Goal: Find specific page/section: Find specific page/section

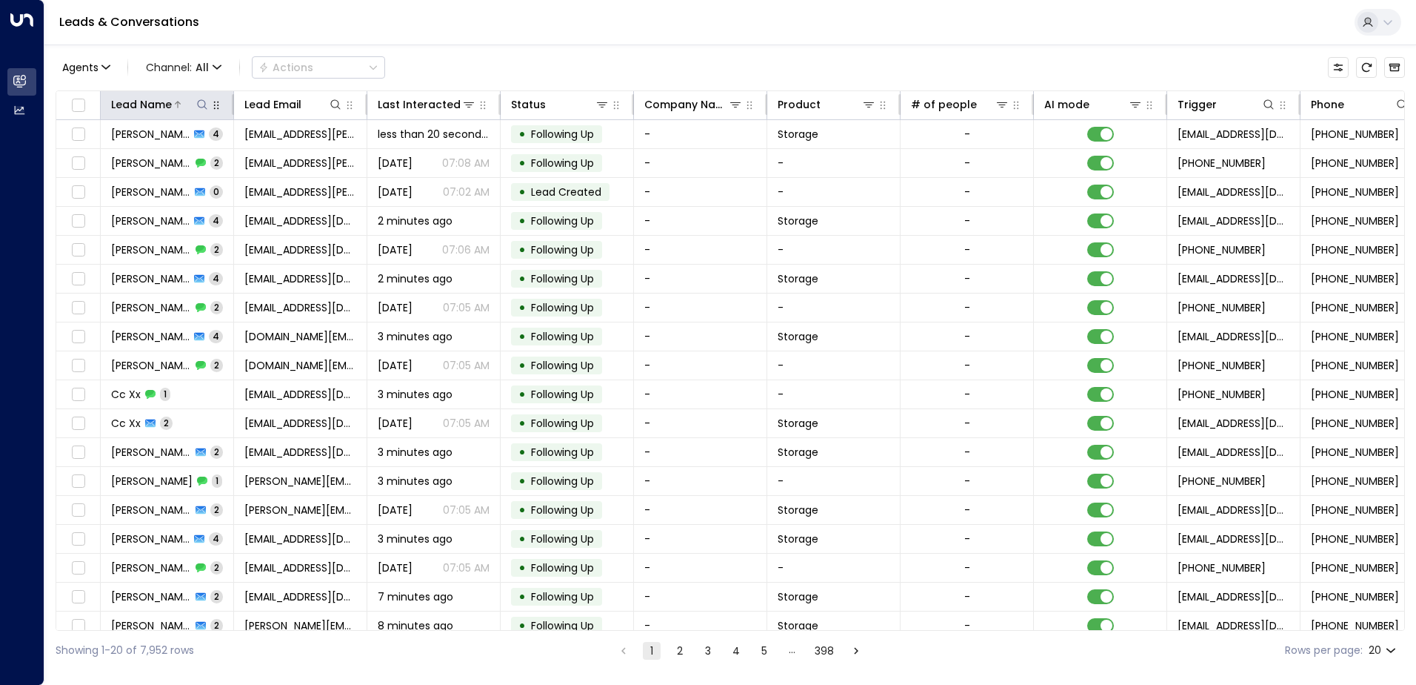
click at [208, 107] on button at bounding box center [202, 104] width 15 height 15
type input "****"
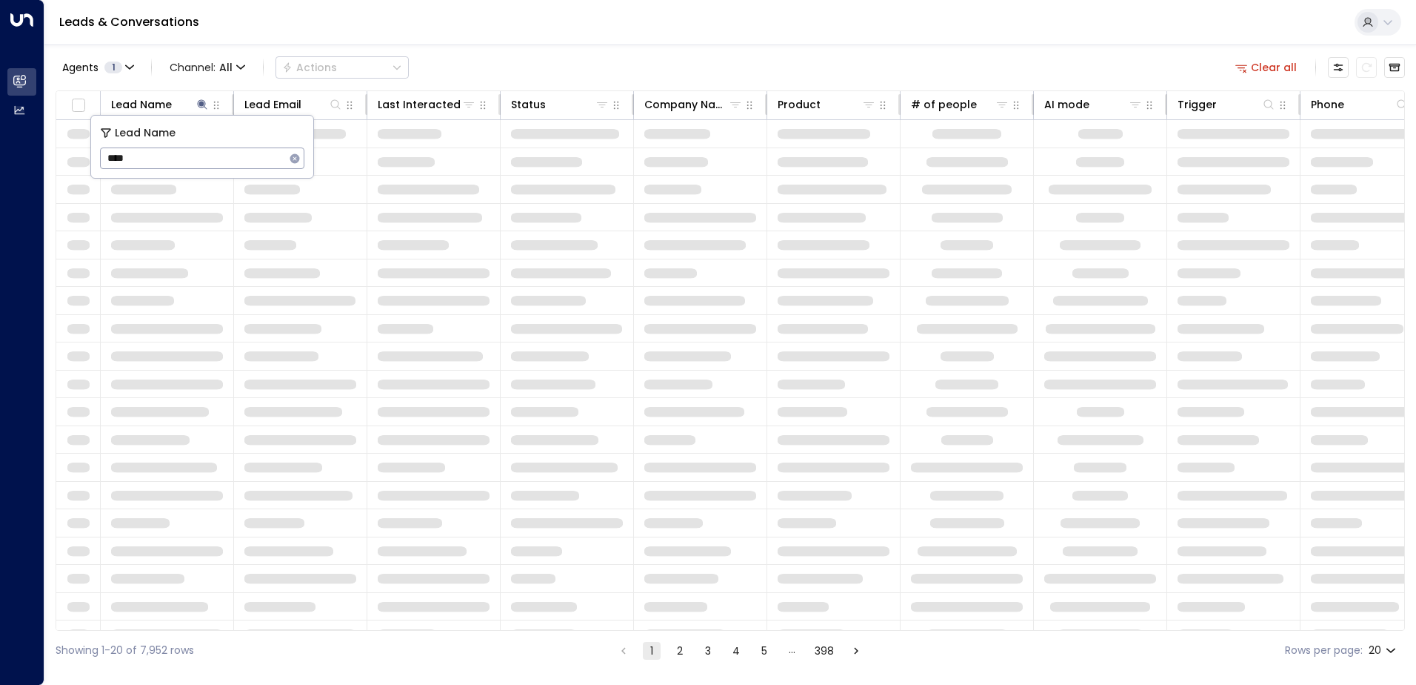
click at [478, 30] on div "Leads & Conversations" at bounding box center [730, 22] width 1372 height 45
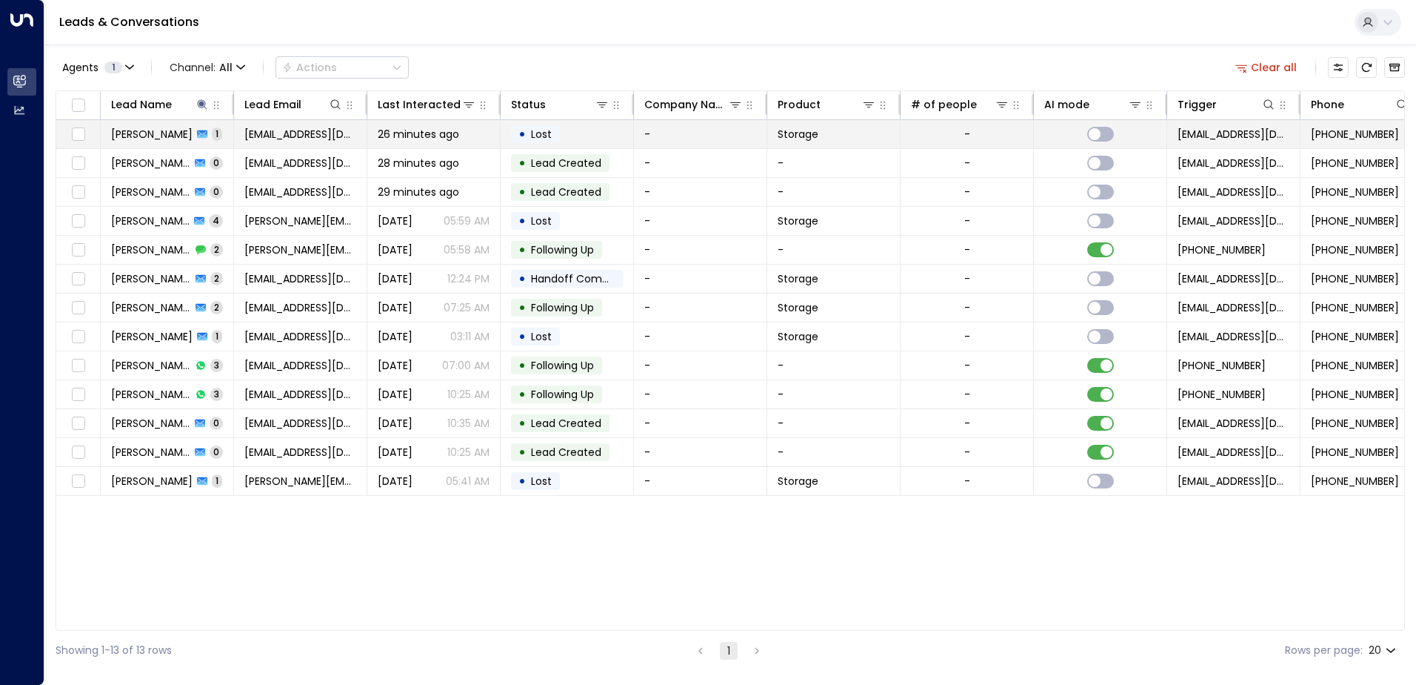
click at [173, 141] on td "[PERSON_NAME] 1" at bounding box center [167, 134] width 133 height 28
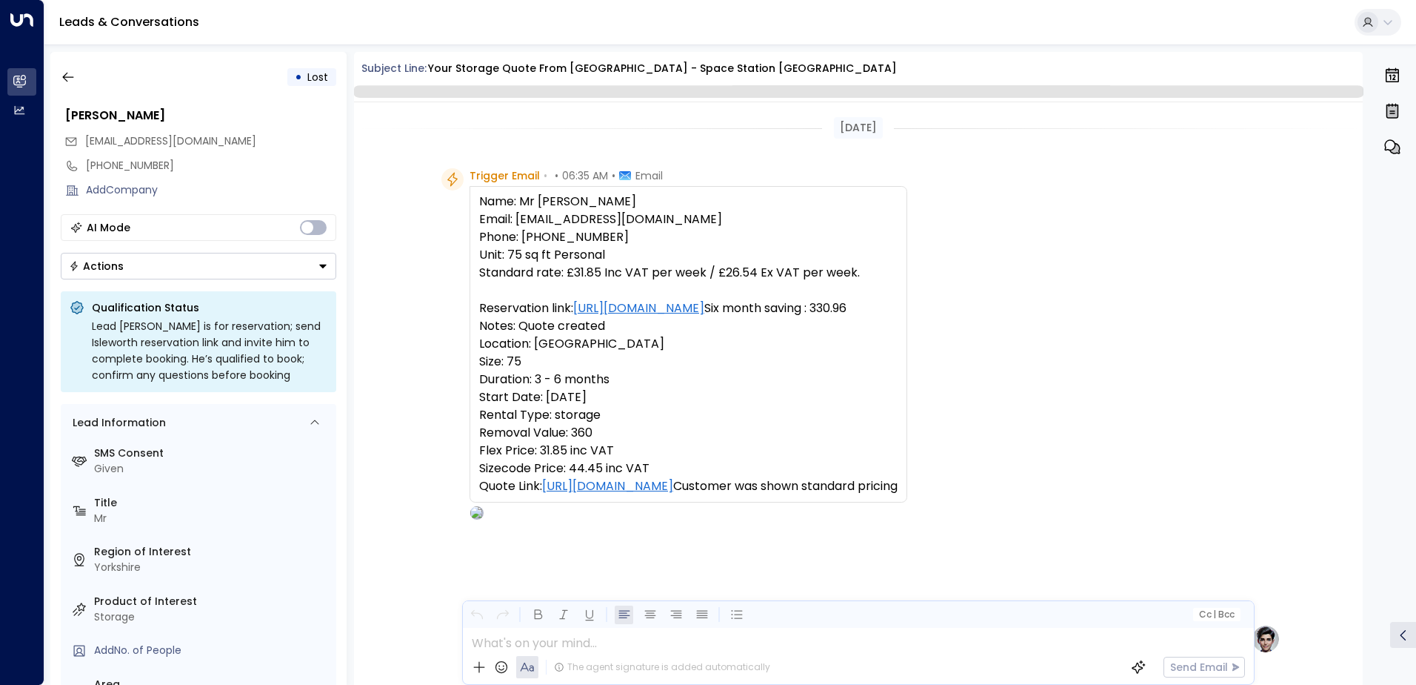
scroll to position [544, 0]
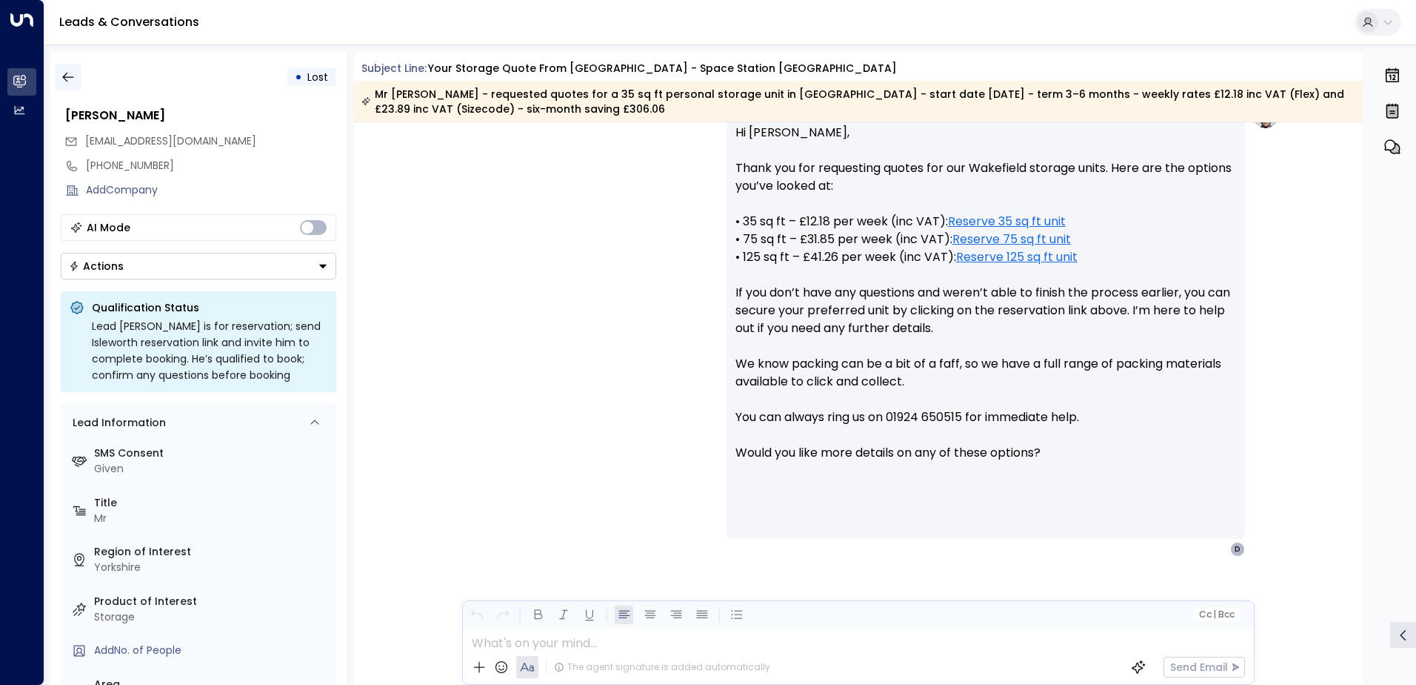
click at [70, 79] on icon "button" at bounding box center [68, 77] width 15 height 15
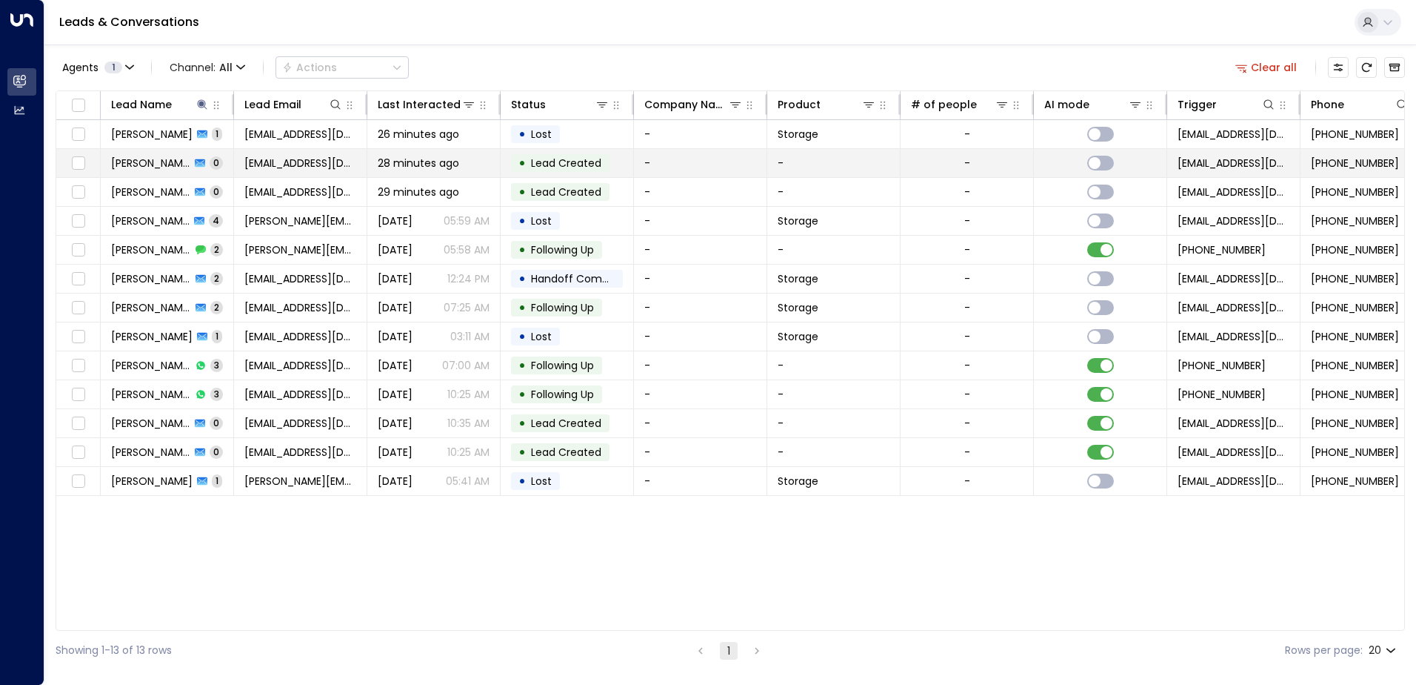
click at [141, 156] on span "[PERSON_NAME]" at bounding box center [150, 163] width 79 height 15
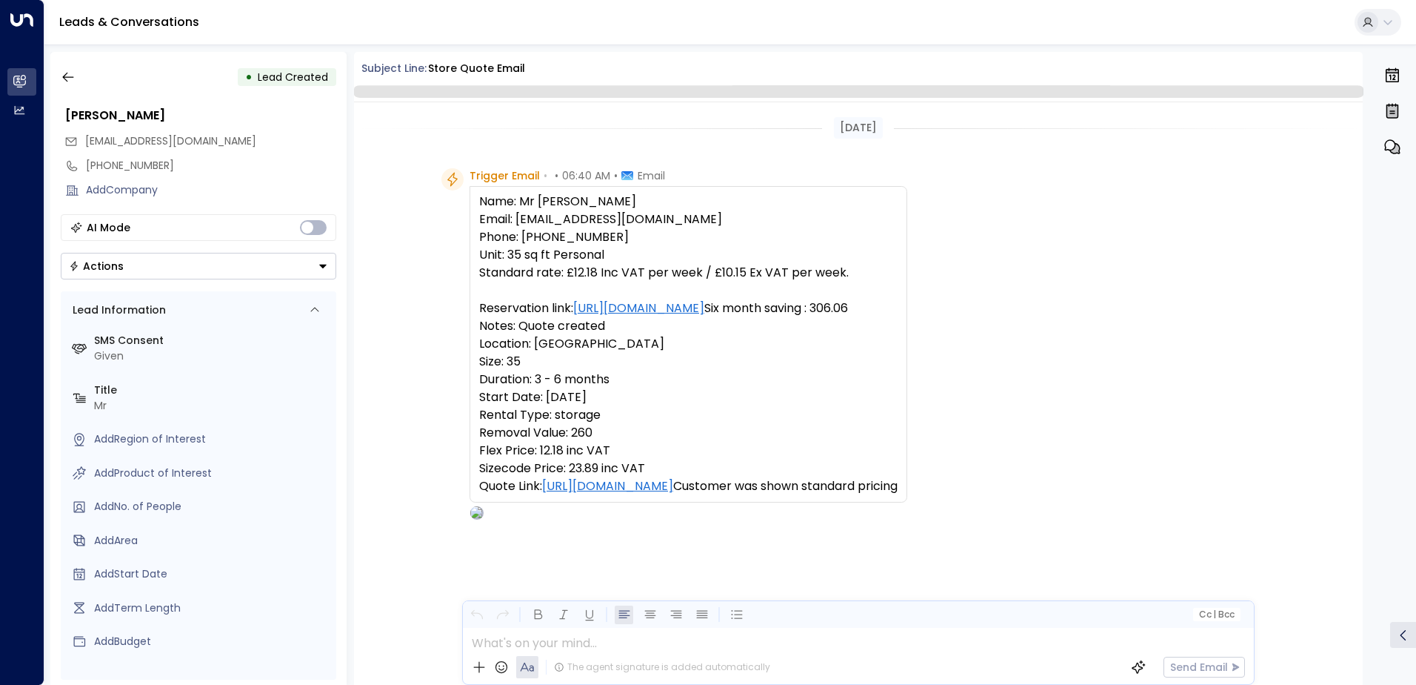
scroll to position [73, 0]
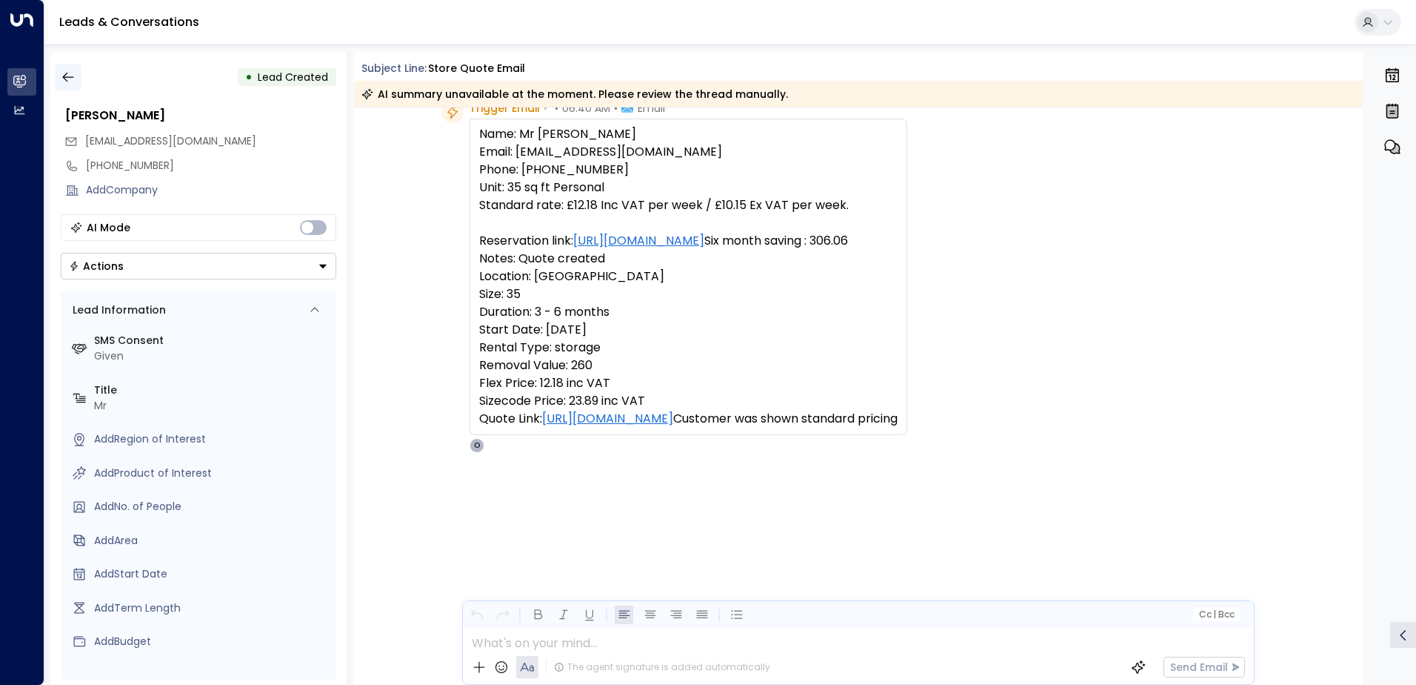
click at [61, 73] on icon "button" at bounding box center [68, 77] width 15 height 15
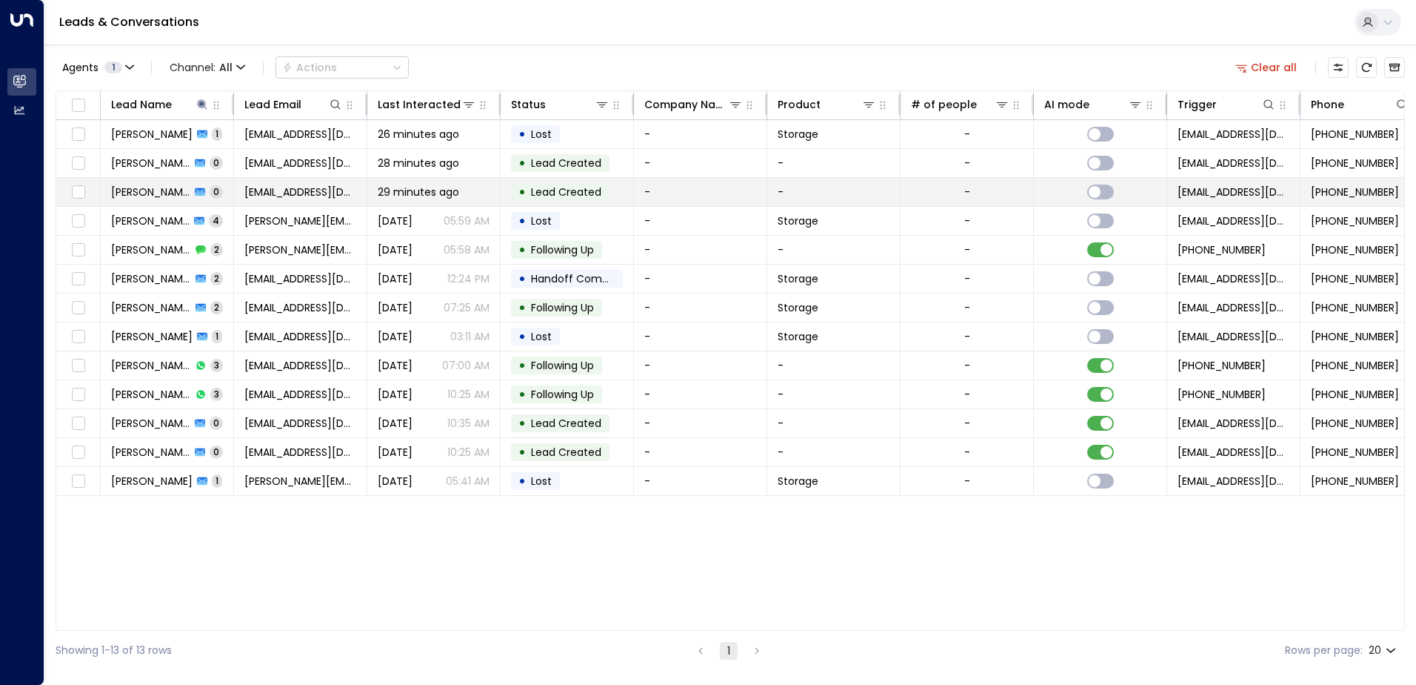
click at [165, 184] on span "[PERSON_NAME]" at bounding box center [150, 191] width 79 height 15
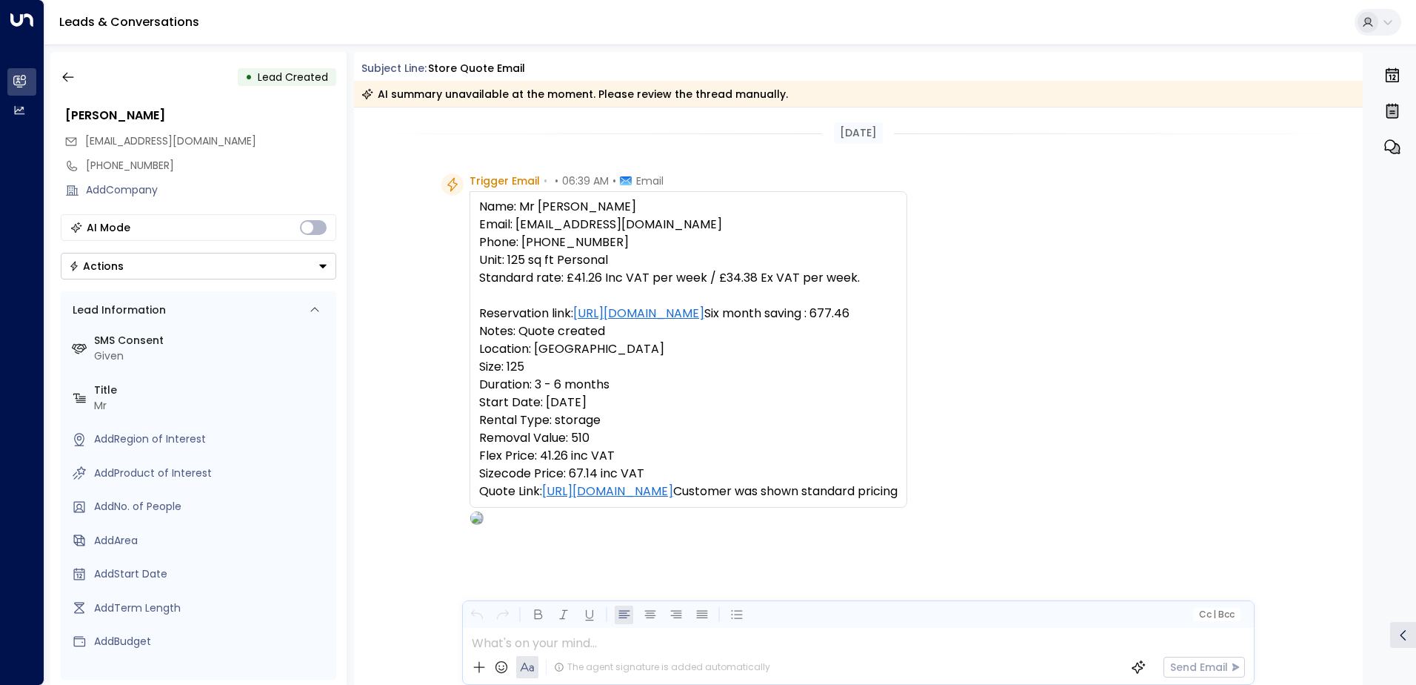
scroll to position [78, 0]
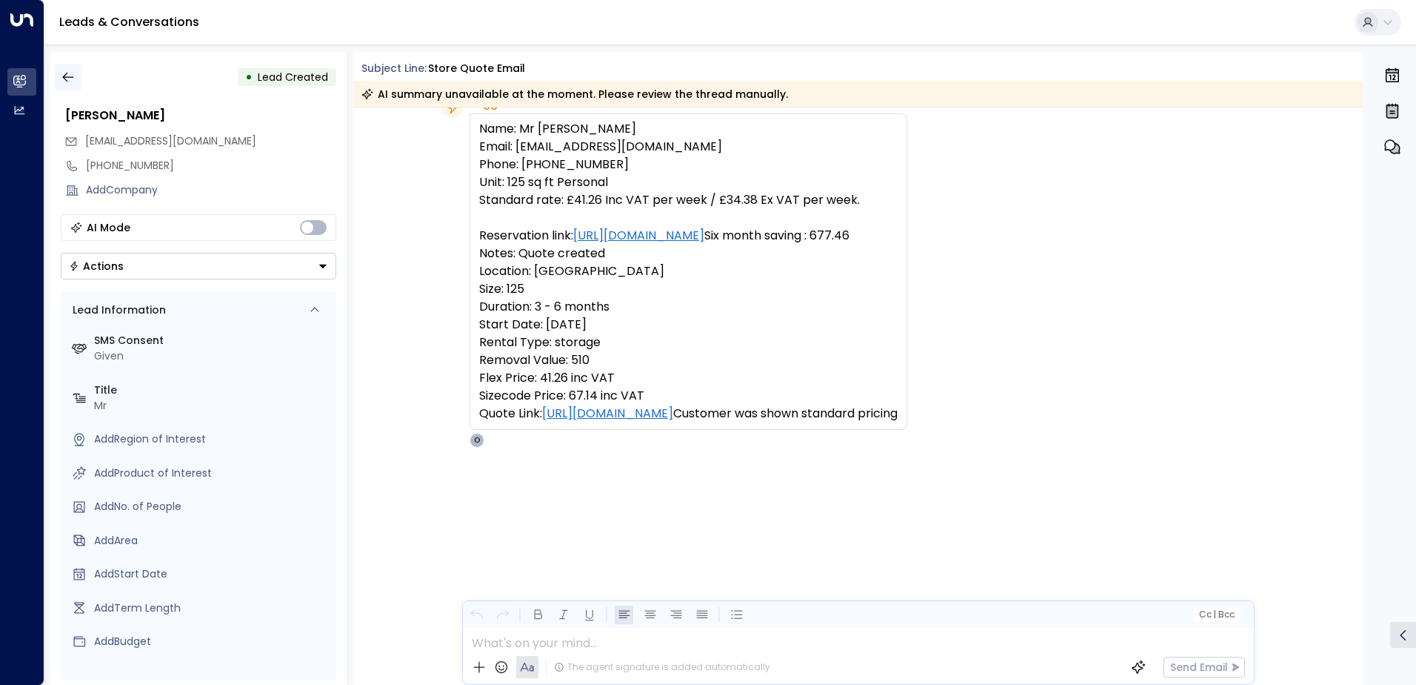
click at [61, 77] on icon "button" at bounding box center [68, 77] width 15 height 15
